Goal: Task Accomplishment & Management: Manage account settings

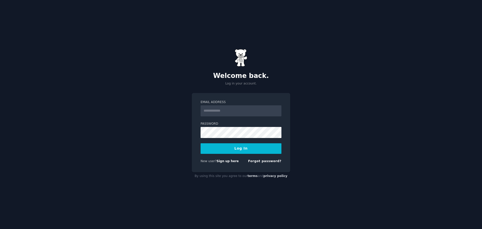
type input "**********"
click at [201, 143] on button "Log In" at bounding box center [241, 148] width 81 height 11
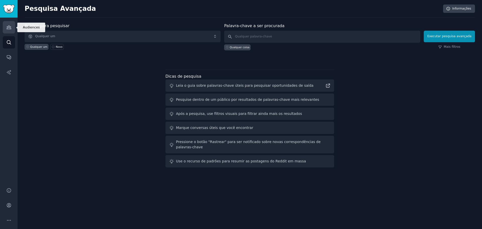
click at [6, 31] on link "Públicos" at bounding box center [9, 27] width 12 height 12
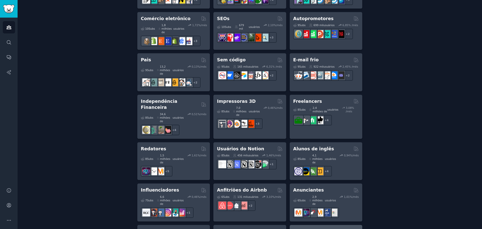
scroll to position [383, 0]
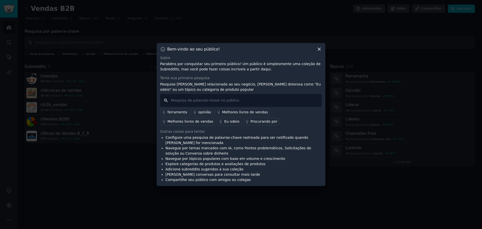
click at [195, 101] on input "text" at bounding box center [241, 100] width 162 height 13
type input "Eu queria que alguém criasse isso"
drag, startPoint x: 186, startPoint y: 100, endPoint x: 241, endPoint y: 99, distance: 55.0
click at [241, 99] on input "Eu queria que alguém criasse isso" at bounding box center [241, 100] width 162 height 13
click at [252, 97] on input "Eu queria que alguém criasse isso" at bounding box center [241, 100] width 162 height 13
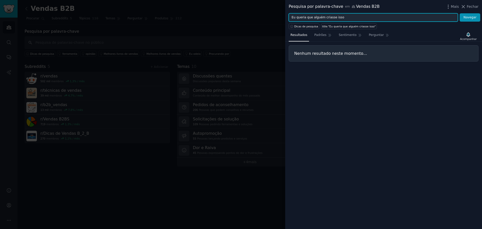
drag, startPoint x: 306, startPoint y: 17, endPoint x: 365, endPoint y: 16, distance: 59.3
click at [365, 16] on input "Eu queria que alguém criasse isso" at bounding box center [373, 17] width 169 height 9
click at [306, 27] on font "Dicas de pesquisa" at bounding box center [306, 26] width 24 height 3
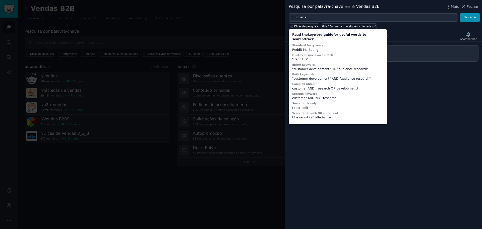
click at [404, 34] on div "Resultados Padrões Sentimento Perguntar Acompanhar" at bounding box center [383, 36] width 197 height 11
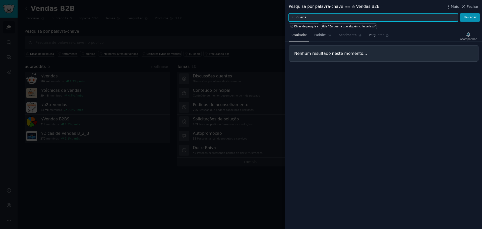
click at [350, 16] on input "Eu queria" at bounding box center [373, 17] width 169 height 9
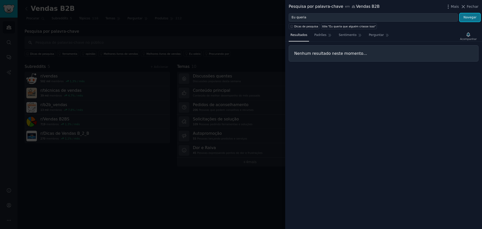
click at [465, 20] on button "Navegar" at bounding box center [470, 17] width 21 height 9
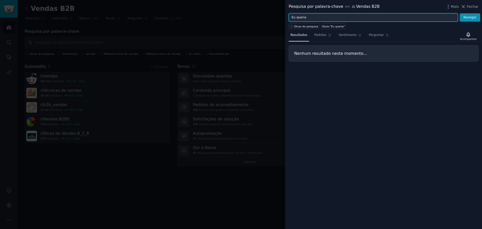
drag, startPoint x: 310, startPoint y: 20, endPoint x: 276, endPoint y: 22, distance: 33.2
click at [276, 22] on div "Pesquisa por palavra-chave em Vendas B2B Mais Fechar Eu queria Navegar Dicas de…" at bounding box center [241, 114] width 482 height 229
paste input "I wanted"
type input "I wanted"
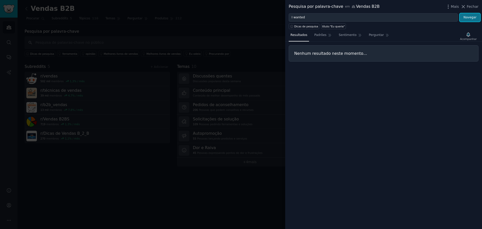
click at [474, 18] on font "Navegar" at bounding box center [470, 18] width 13 height 4
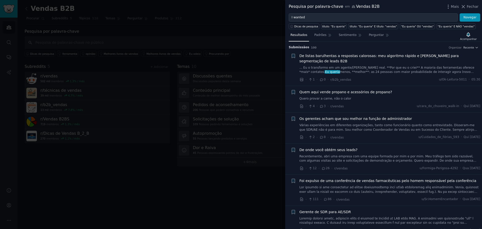
click at [185, 33] on div at bounding box center [241, 114] width 482 height 229
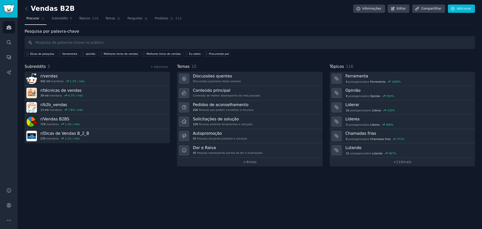
click at [36, 20] on font "Procurar" at bounding box center [32, 19] width 13 height 4
click at [43, 19] on icon at bounding box center [43, 19] width 4 height 4
click at [32, 20] on font "Procurar" at bounding box center [32, 19] width 13 height 4
click at [9, 14] on link "Barra lateral" at bounding box center [9, 9] width 18 height 18
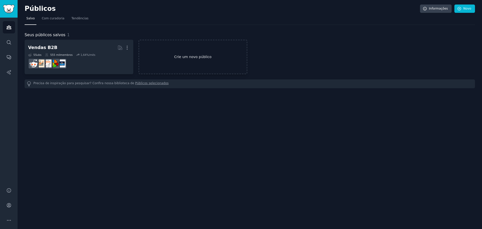
click at [171, 56] on font "Crie um novo público" at bounding box center [193, 56] width 108 height 5
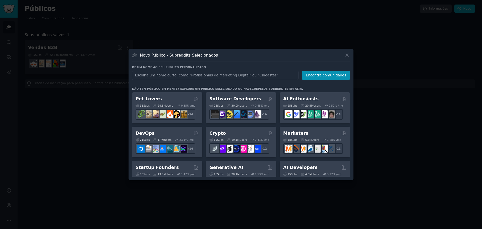
click at [230, 75] on input "text" at bounding box center [215, 75] width 166 height 9
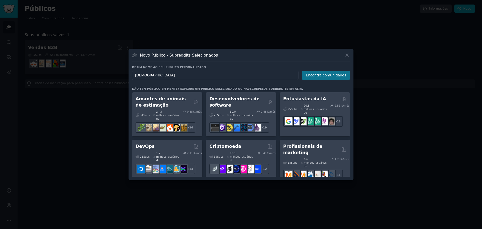
type input "[DEMOGRAPHIC_DATA]"
click at [324, 76] on font "Encontre comunidades" at bounding box center [326, 75] width 40 height 4
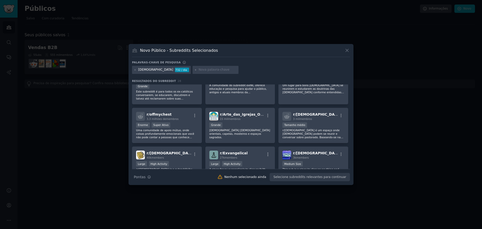
scroll to position [176, 0]
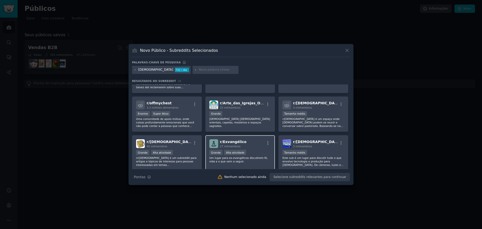
click at [244, 143] on div "r/ Exvangélico 27 mil membros" at bounding box center [240, 143] width 62 height 9
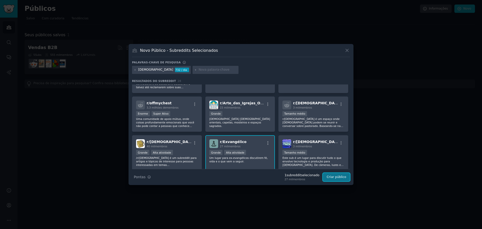
click at [336, 179] on button "Criar público" at bounding box center [336, 177] width 27 height 9
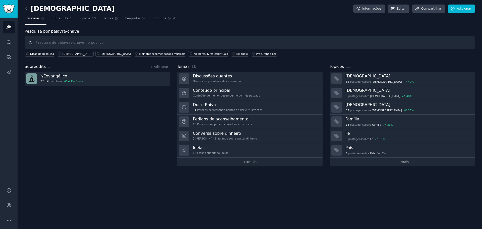
click at [75, 42] on input "text" at bounding box center [250, 42] width 450 height 13
paste input "application"
click at [58, 42] on input "application" at bounding box center [250, 42] width 450 height 13
click at [48, 42] on input "application" at bounding box center [250, 42] width 450 height 13
type input "application"
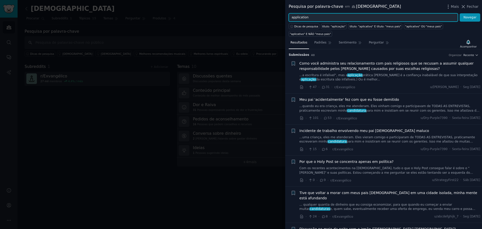
drag, startPoint x: 314, startPoint y: 17, endPoint x: 295, endPoint y: 18, distance: 18.9
click at [295, 18] on input "application" at bounding box center [373, 17] width 169 height 9
type input "app"
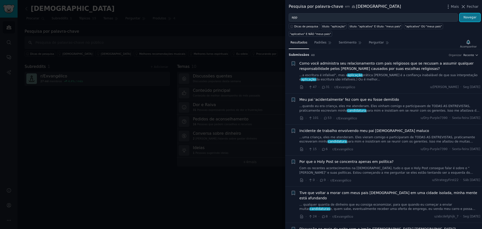
click at [466, 20] on button "Navegar" at bounding box center [470, 17] width 21 height 9
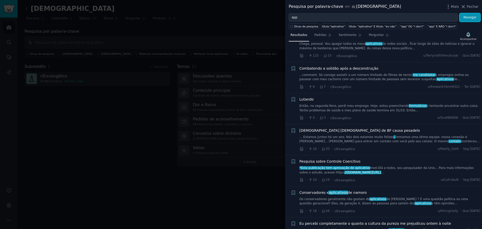
scroll to position [176, 0]
click at [147, 120] on div at bounding box center [241, 114] width 482 height 229
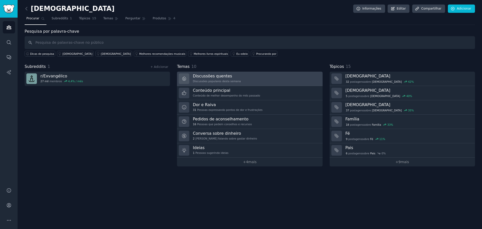
click at [264, 76] on link "Discussões quentes Discussões populares desta semana" at bounding box center [249, 79] width 145 height 14
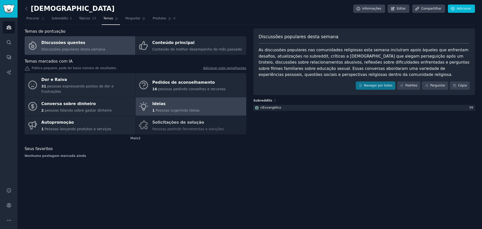
click at [182, 108] on font "Pessoas sugerindo ideias" at bounding box center [178, 110] width 44 height 4
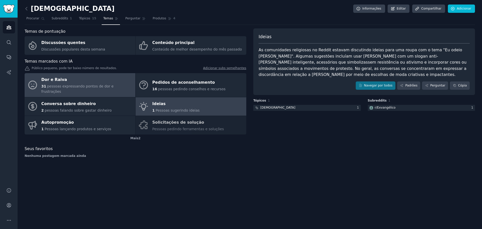
click at [103, 81] on div "Dor e Raiva" at bounding box center [86, 80] width 91 height 8
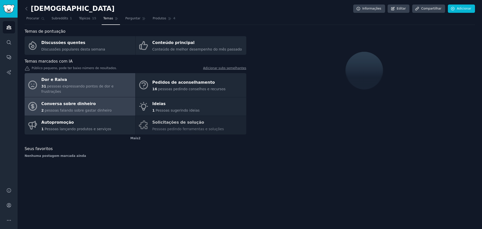
click at [94, 108] on font "pessoas falando sobre gastar dinheiro" at bounding box center [78, 110] width 67 height 4
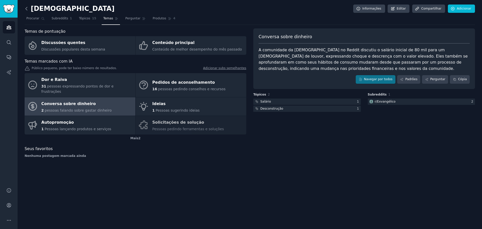
click at [25, 7] on icon at bounding box center [26, 8] width 5 height 5
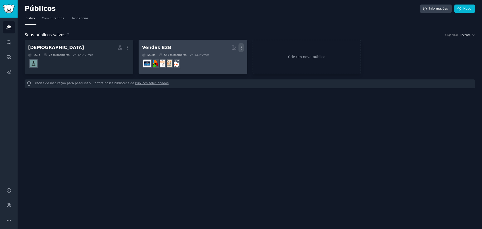
click at [241, 46] on icon "button" at bounding box center [241, 48] width 1 height 4
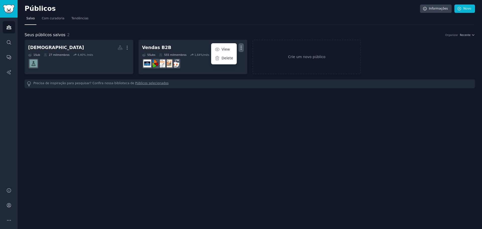
drag, startPoint x: 226, startPoint y: 58, endPoint x: 251, endPoint y: 17, distance: 48.4
click at [225, 58] on p "Delete" at bounding box center [228, 57] width 12 height 5
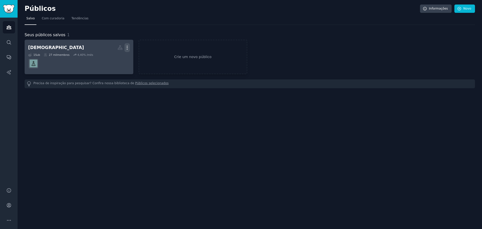
click at [126, 48] on icon "button" at bounding box center [127, 47] width 5 height 5
click at [114, 58] on p "Delete" at bounding box center [114, 57] width 12 height 5
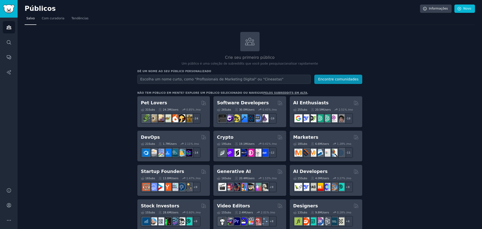
click at [238, 78] on input "text" at bounding box center [224, 79] width 174 height 9
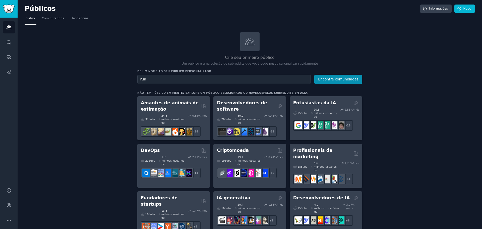
type input "run"
click at [314, 75] on button "Encontre comunidades" at bounding box center [338, 79] width 48 height 9
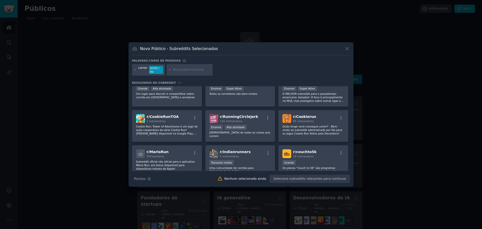
scroll to position [75, 0]
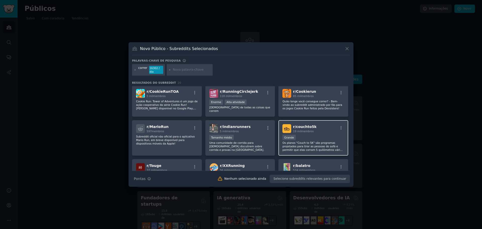
click at [323, 124] on div "r/ couchto5k 19 mil membros" at bounding box center [313, 128] width 62 height 9
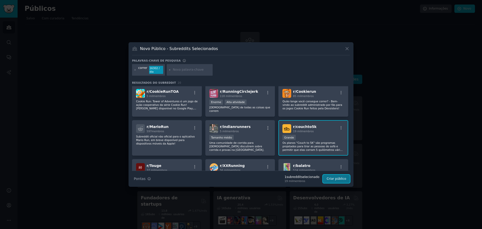
click at [335, 177] on font "Criar público" at bounding box center [337, 179] width 20 height 4
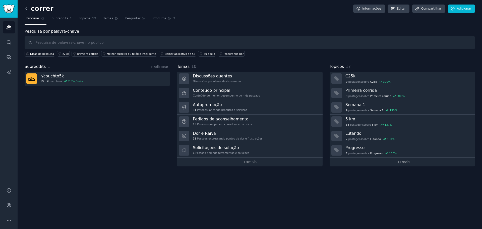
click at [26, 8] on icon at bounding box center [27, 8] width 2 height 3
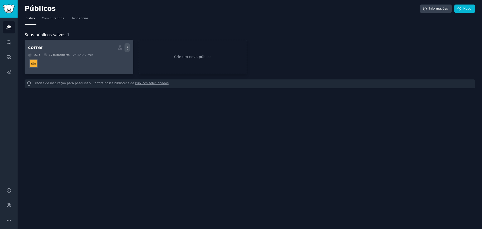
click at [129, 47] on icon "button" at bounding box center [127, 47] width 5 height 5
click at [115, 48] on p "View" at bounding box center [112, 49] width 8 height 5
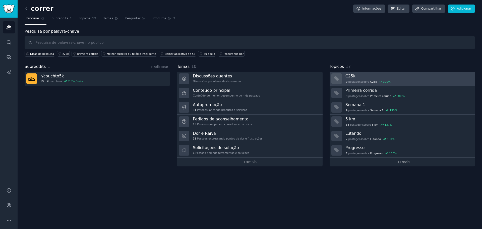
click at [397, 77] on h3 "C25k" at bounding box center [408, 75] width 126 height 5
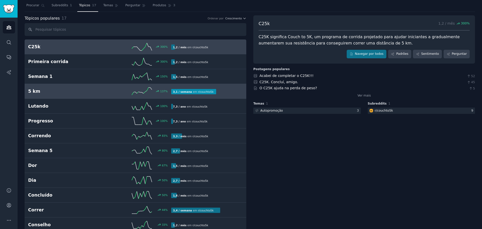
scroll to position [7, 0]
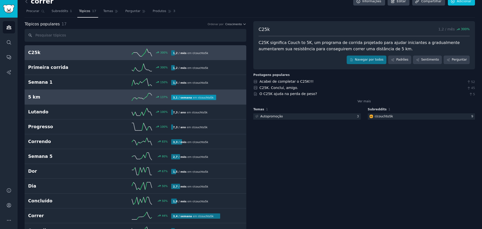
click at [108, 99] on div "137 %" at bounding box center [136, 97] width 72 height 8
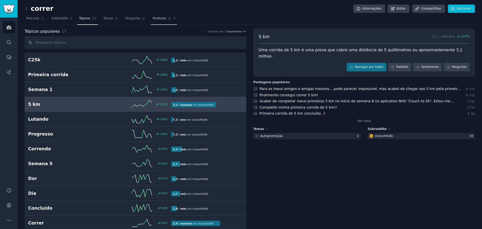
click at [152, 21] on link "Produtos 3" at bounding box center [164, 20] width 26 height 10
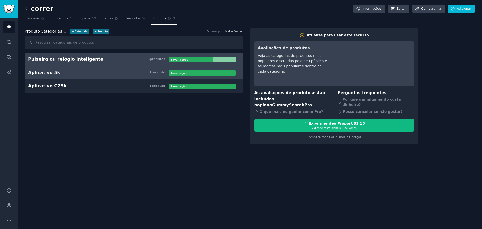
click at [85, 76] on link "Aplicativo 5k 1 produto 1 avaliação" at bounding box center [134, 73] width 218 height 14
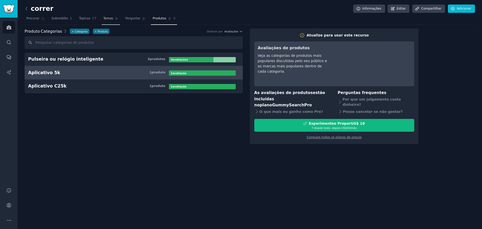
click at [107, 15] on link "Temas" at bounding box center [111, 20] width 19 height 10
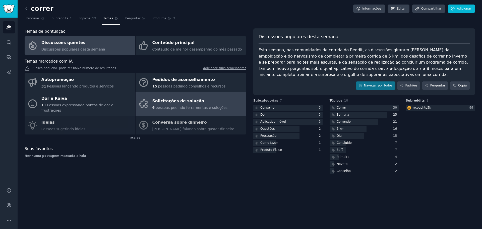
click at [183, 106] on font "pessoas pedindo ferramentas e soluções" at bounding box center [192, 107] width 72 height 4
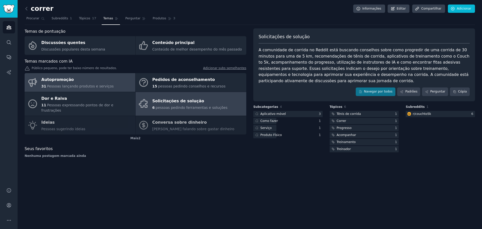
click at [129, 88] on link "Autopromoção 31 Pessoas lançando produtos e serviços" at bounding box center [80, 82] width 111 height 19
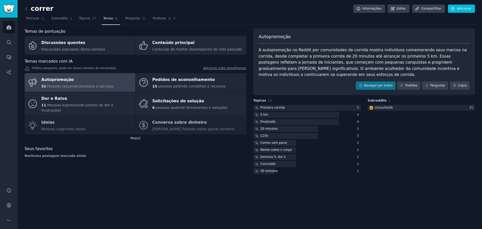
click at [221, 153] on div "Temas de pontuação Discussões quentes Discussões populares [PERSON_NAME] Conteú…" at bounding box center [136, 101] width 222 height 147
click at [27, 8] on icon at bounding box center [26, 8] width 5 height 5
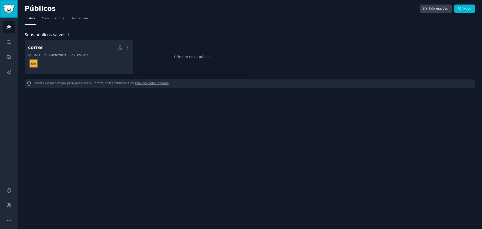
click at [9, 10] on img "Barra lateral" at bounding box center [9, 9] width 12 height 9
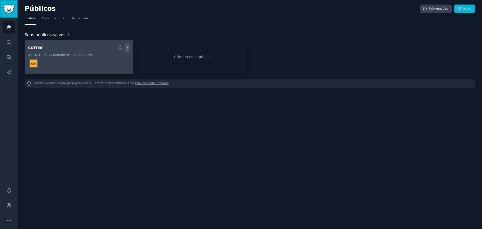
click at [126, 49] on icon "button" at bounding box center [127, 47] width 5 height 5
click at [113, 61] on div "Delete" at bounding box center [110, 58] width 24 height 11
